Goal: Task Accomplishment & Management: Manage account settings

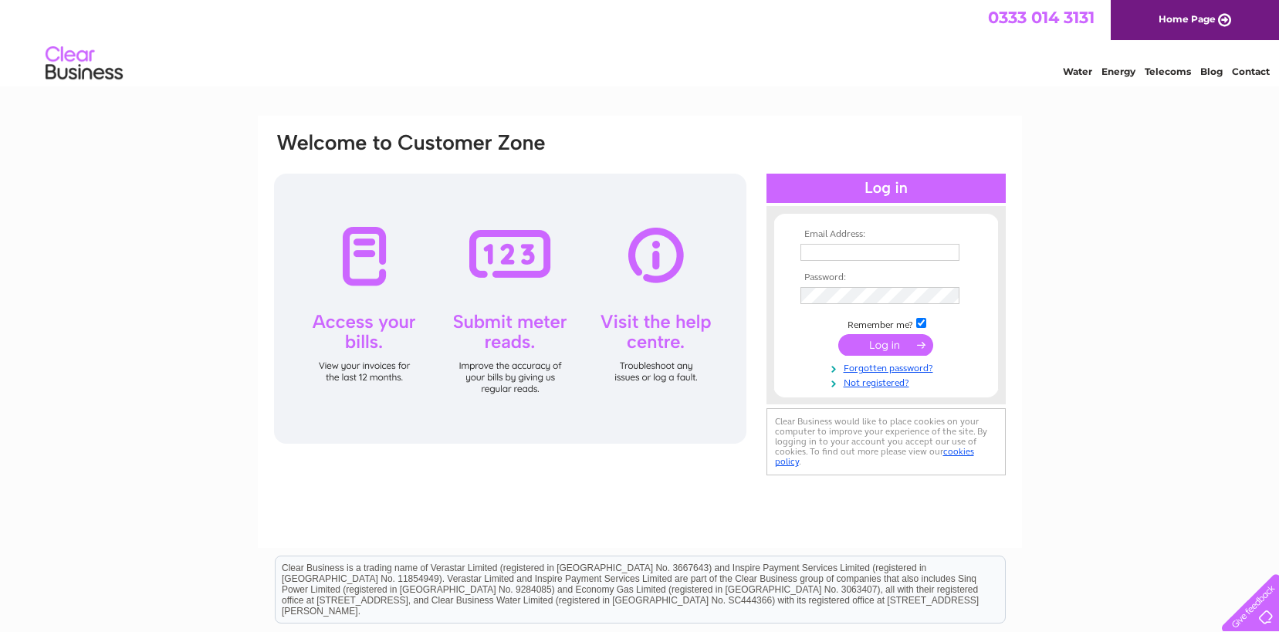
type input "mobileautowizard@gmail.com"
click at [891, 343] on input "submit" at bounding box center [886, 345] width 95 height 22
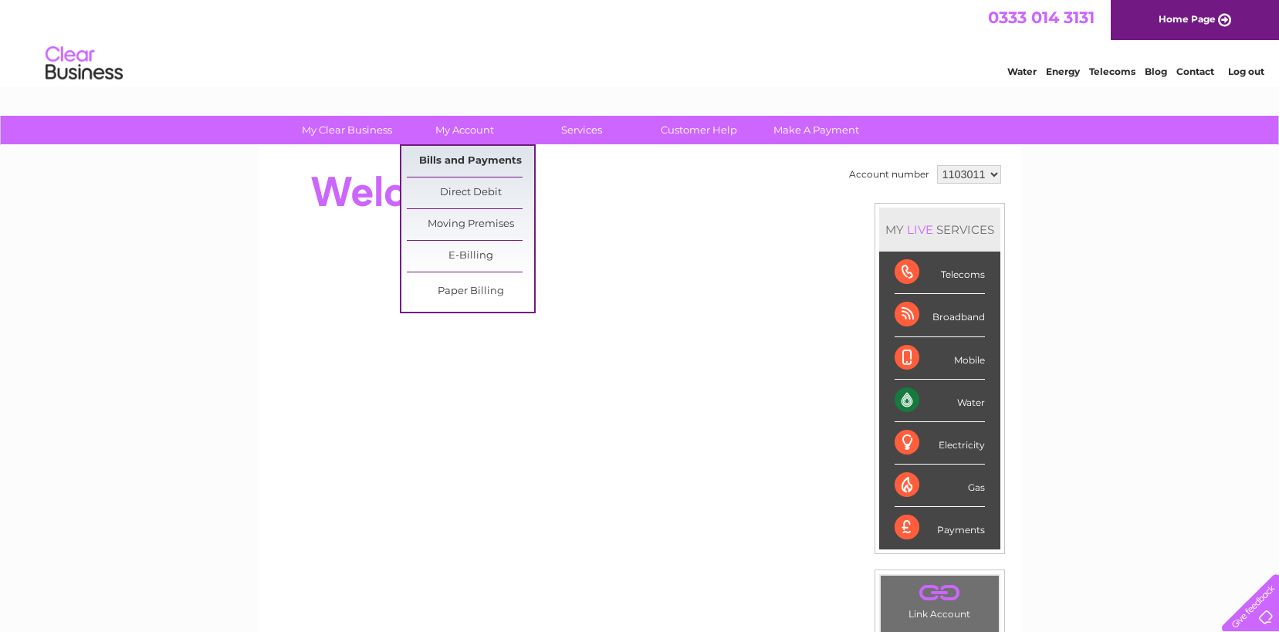
click at [454, 161] on link "Bills and Payments" at bounding box center [470, 161] width 127 height 31
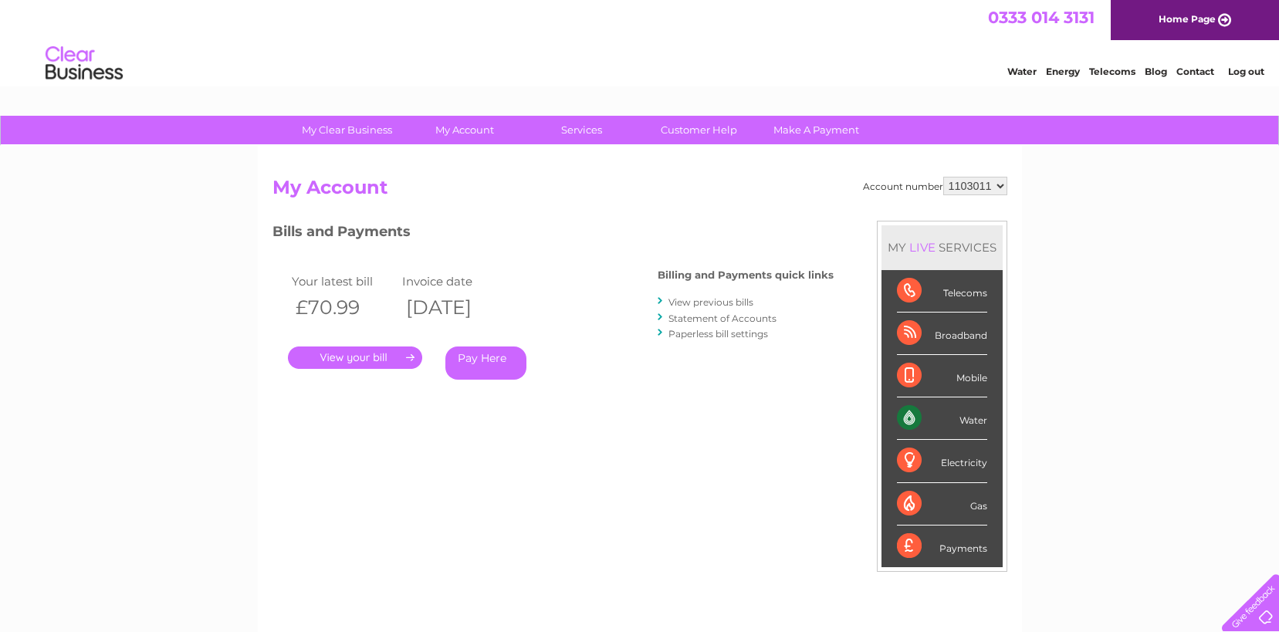
click at [366, 356] on link "." at bounding box center [355, 358] width 134 height 22
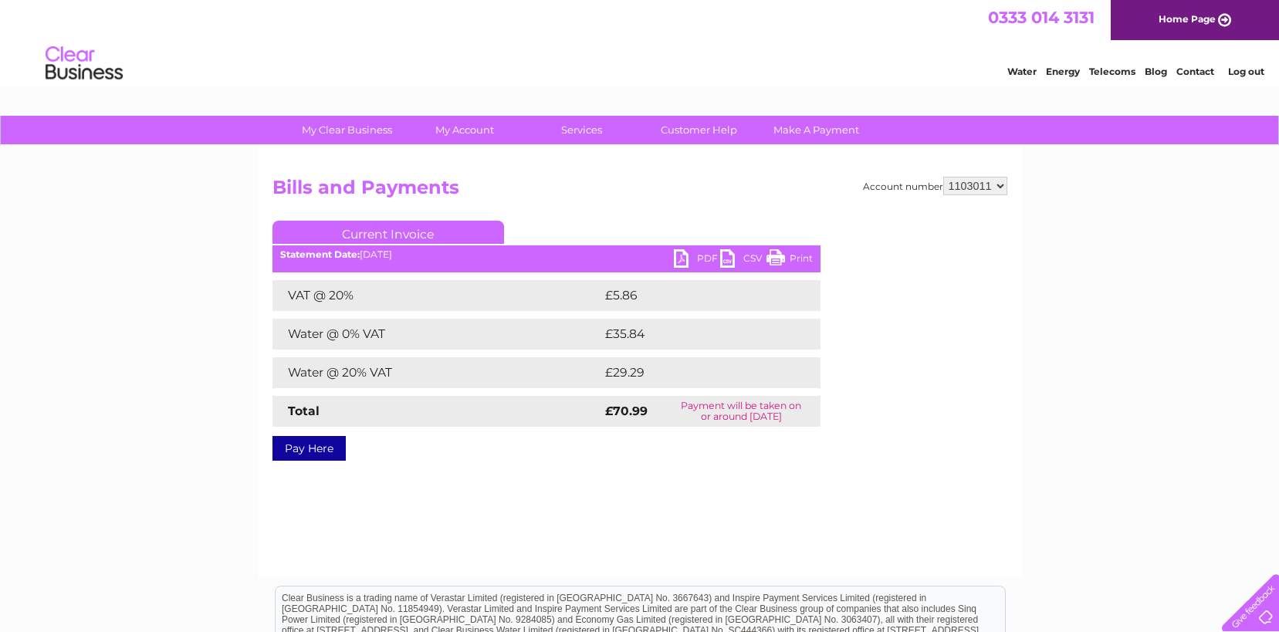
click at [800, 255] on link "Print" at bounding box center [790, 260] width 46 height 22
click at [699, 259] on link "PDF" at bounding box center [697, 260] width 46 height 22
